Goal: Navigation & Orientation: Find specific page/section

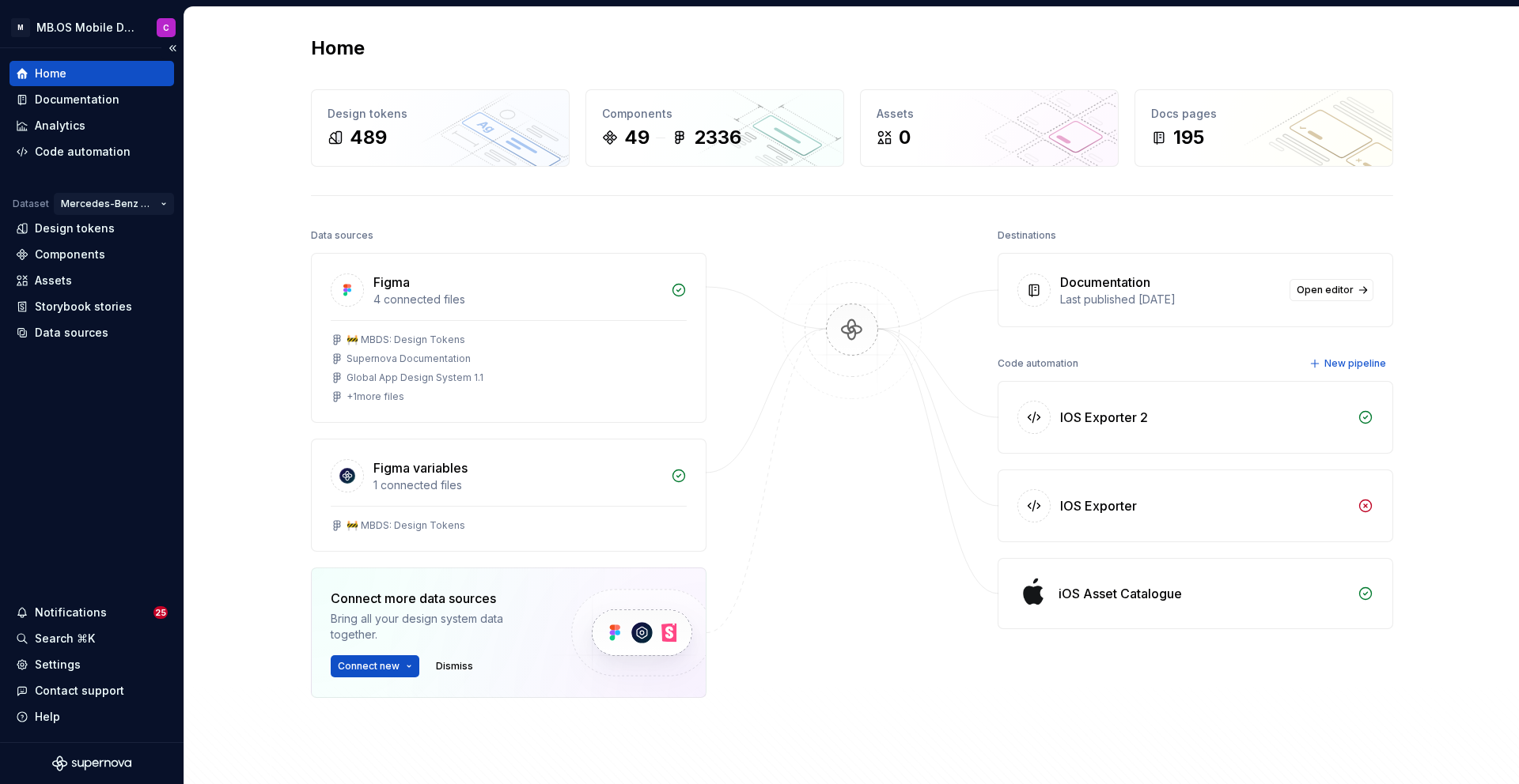
click at [165, 200] on html "M MB.OS Mobile Design System C Home Documentation Analytics Code automation Dat…" at bounding box center [759, 392] width 1519 height 784
click at [137, 235] on div "Mercedes-Benz 1.0" at bounding box center [141, 235] width 110 height 16
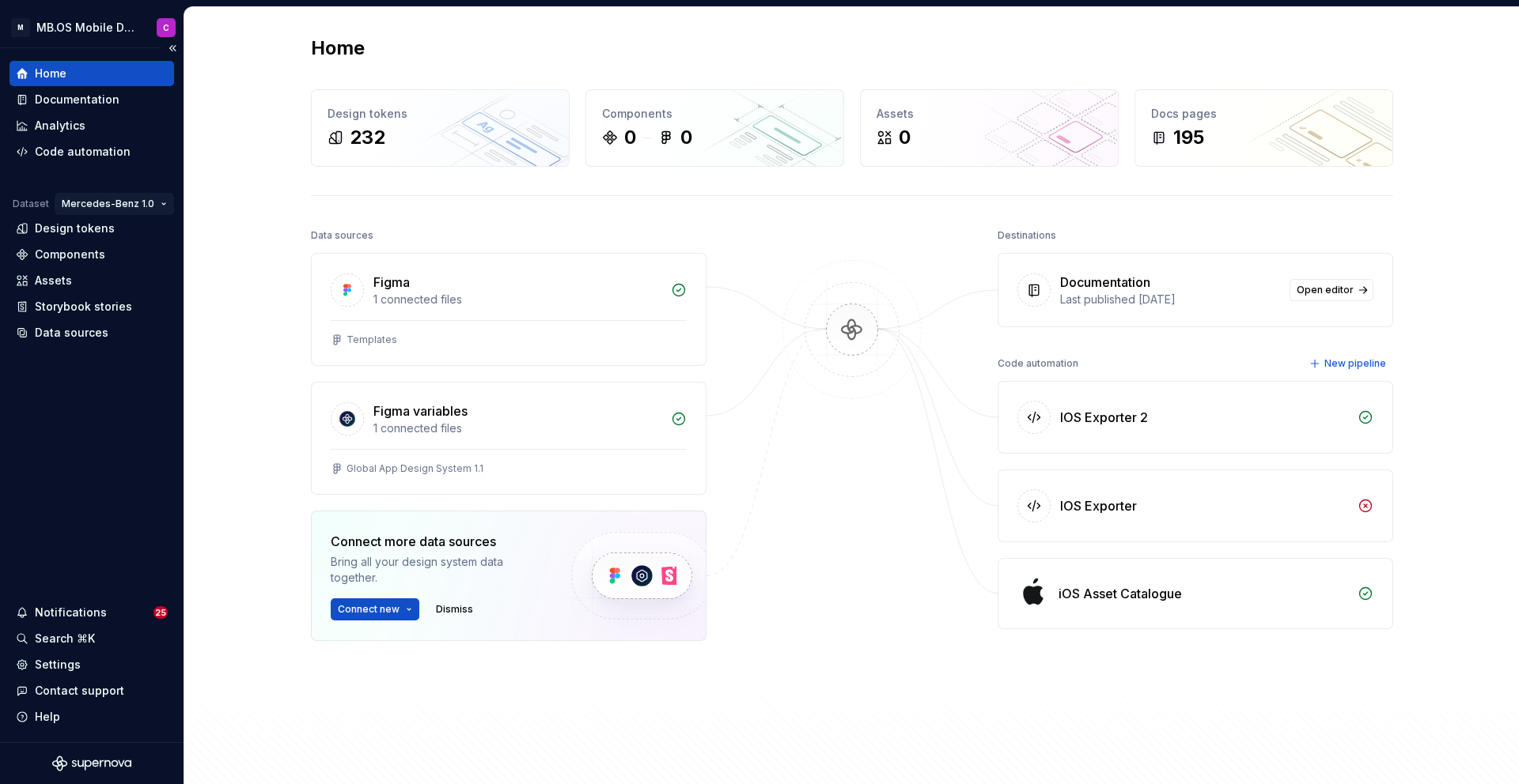
click at [167, 203] on html "M MB.OS Mobile Design System C Home Documentation Analytics Code automation Dat…" at bounding box center [759, 392] width 1519 height 784
click at [162, 252] on div "Mercedes-Benz 2.0" at bounding box center [144, 260] width 110 height 16
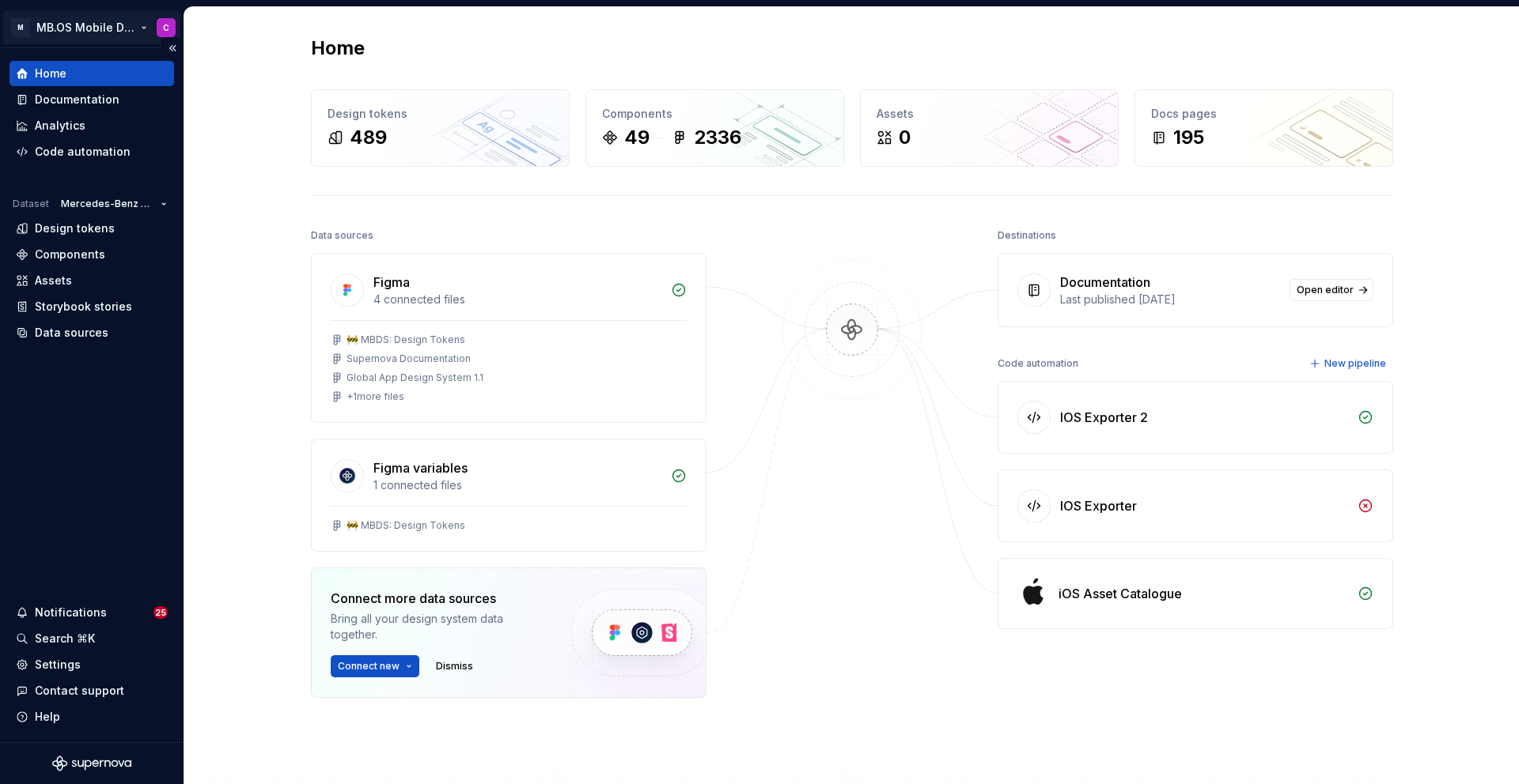
click at [148, 26] on html "M MB.OS Mobile Design System C Home Documentation Analytics Code automation Dat…" at bounding box center [759, 392] width 1519 height 784
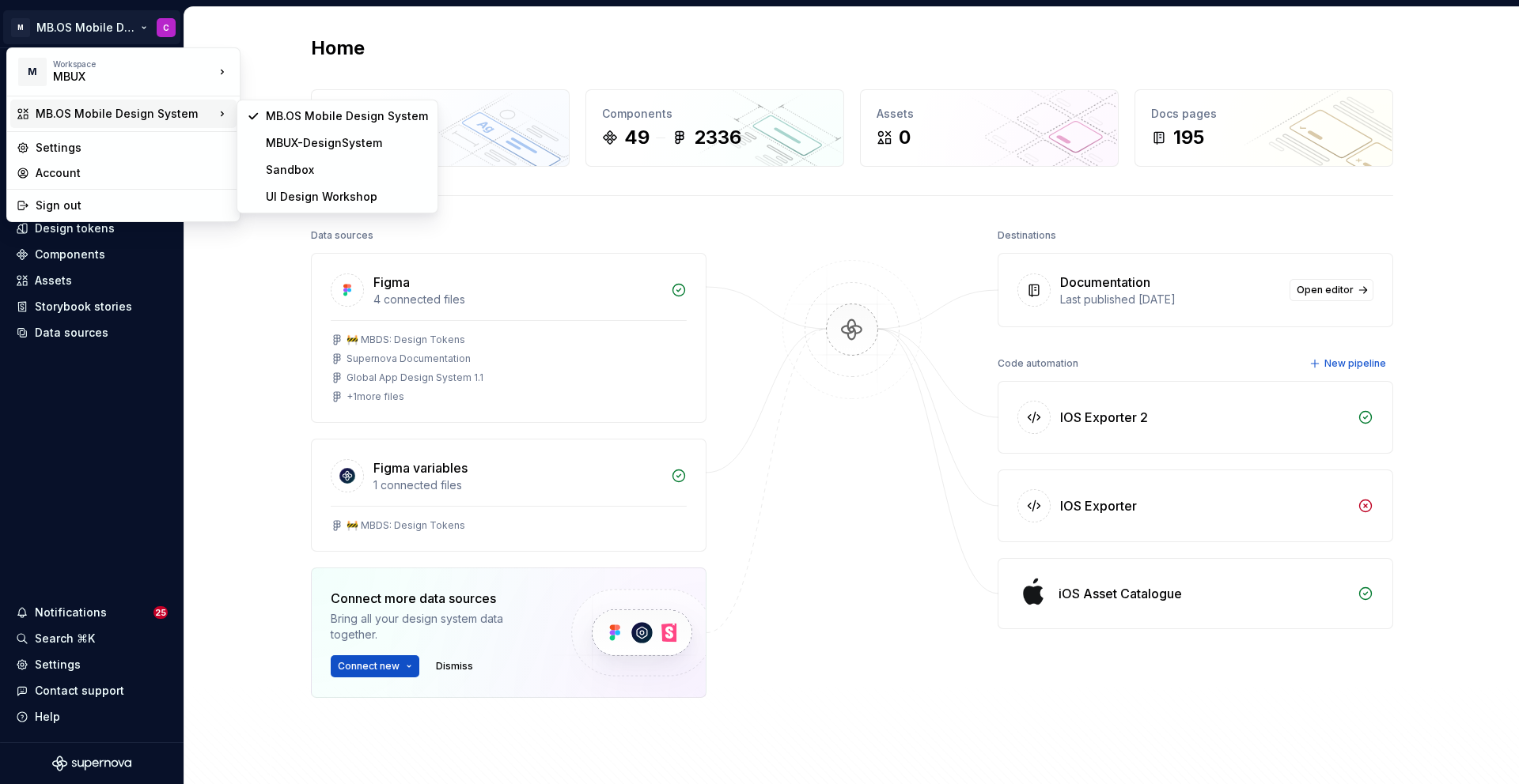
click at [485, 62] on html "M MB.OS Mobile Design System C Home Documentation Analytics Code automation Dat…" at bounding box center [759, 392] width 1519 height 784
